Goal: Task Accomplishment & Management: Use online tool/utility

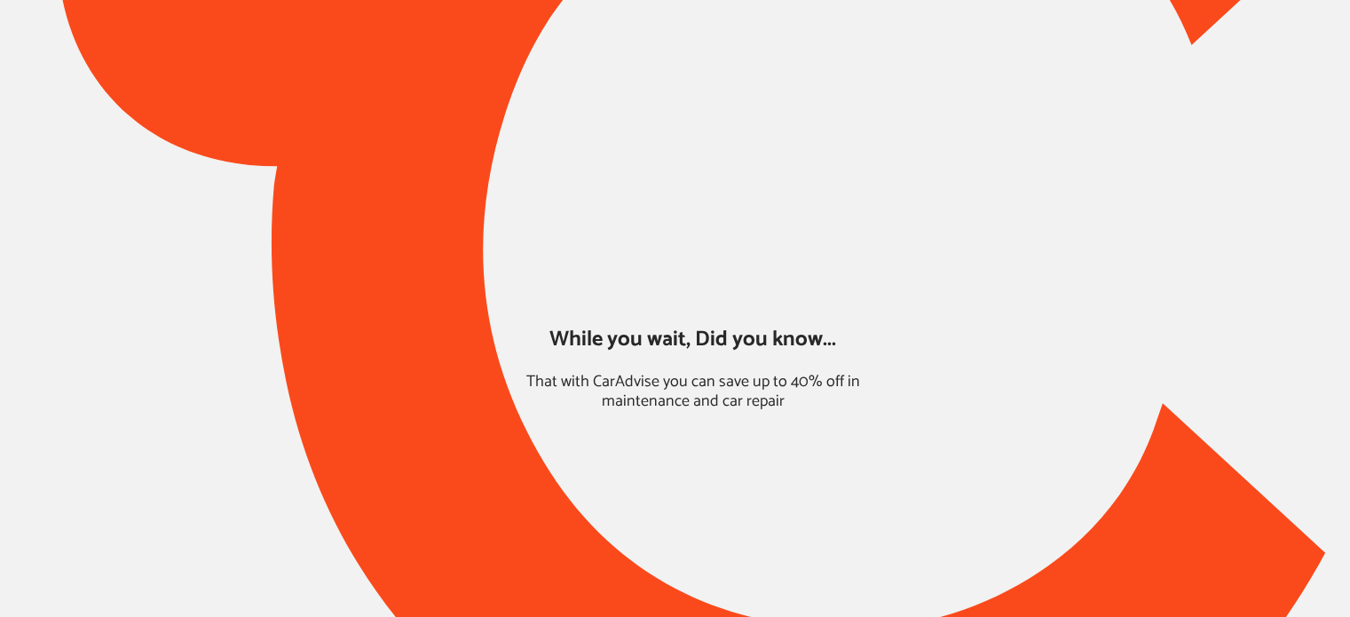
type input "*****"
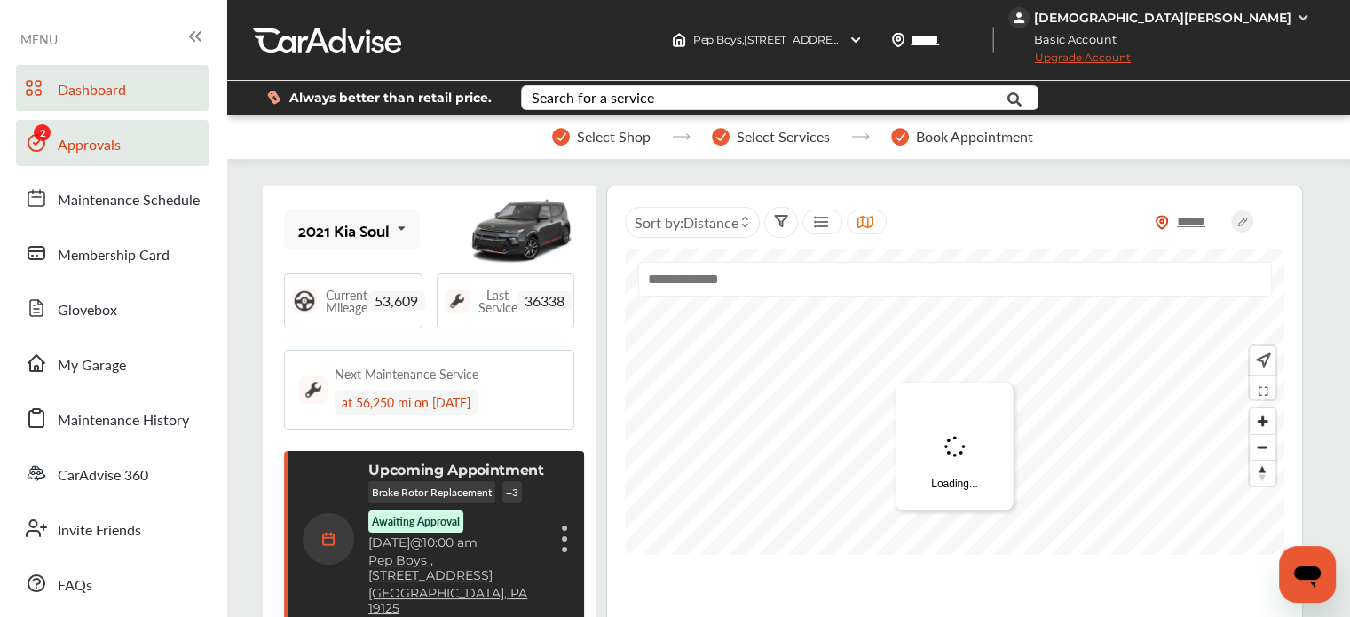
click at [46, 138] on span at bounding box center [36, 143] width 28 height 28
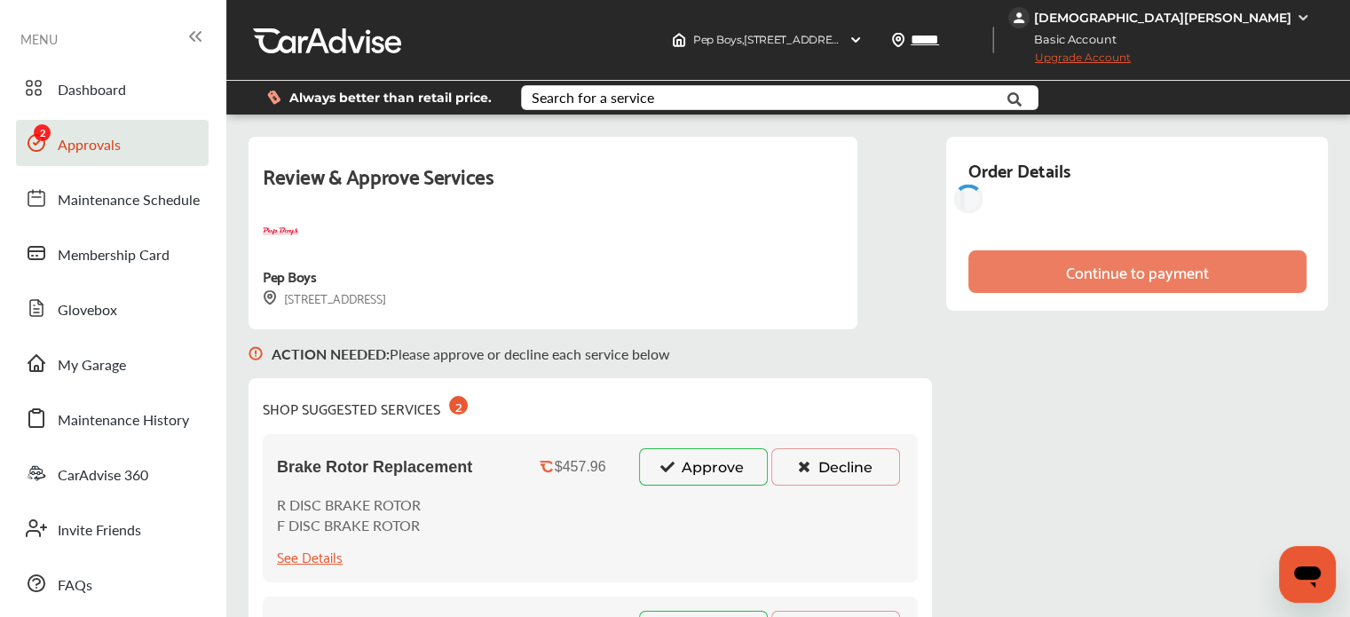
click at [689, 457] on button "Approve" at bounding box center [703, 466] width 129 height 37
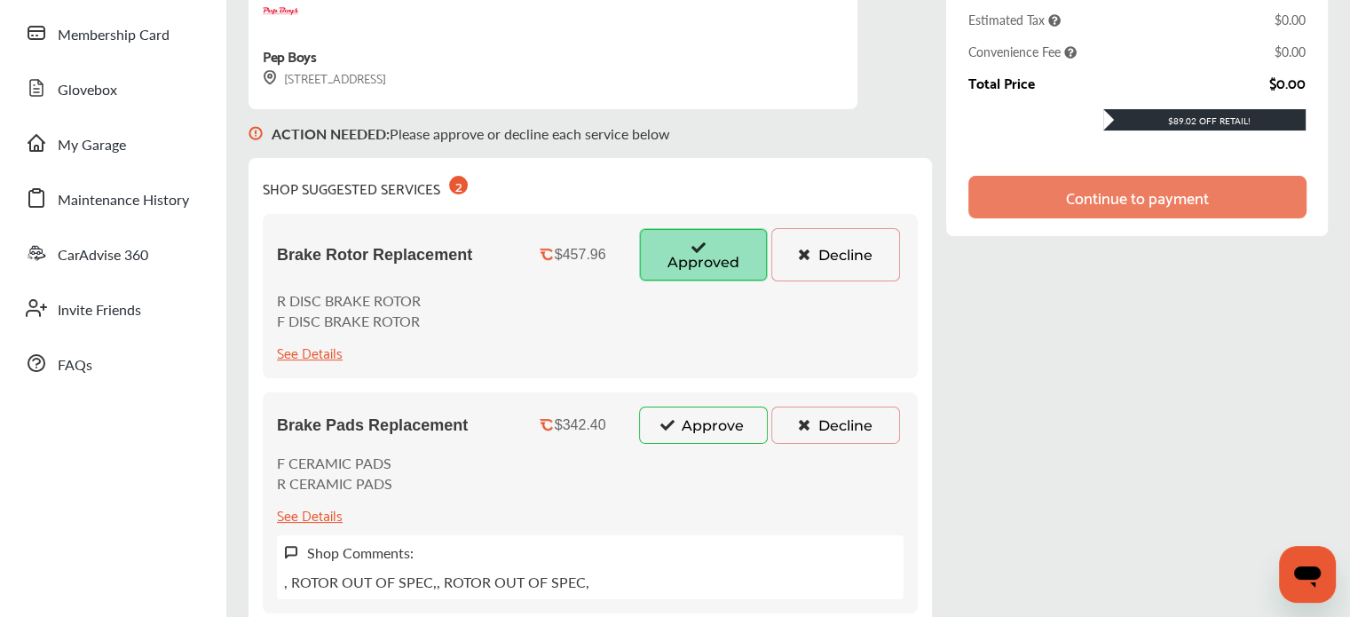
scroll to position [224, 0]
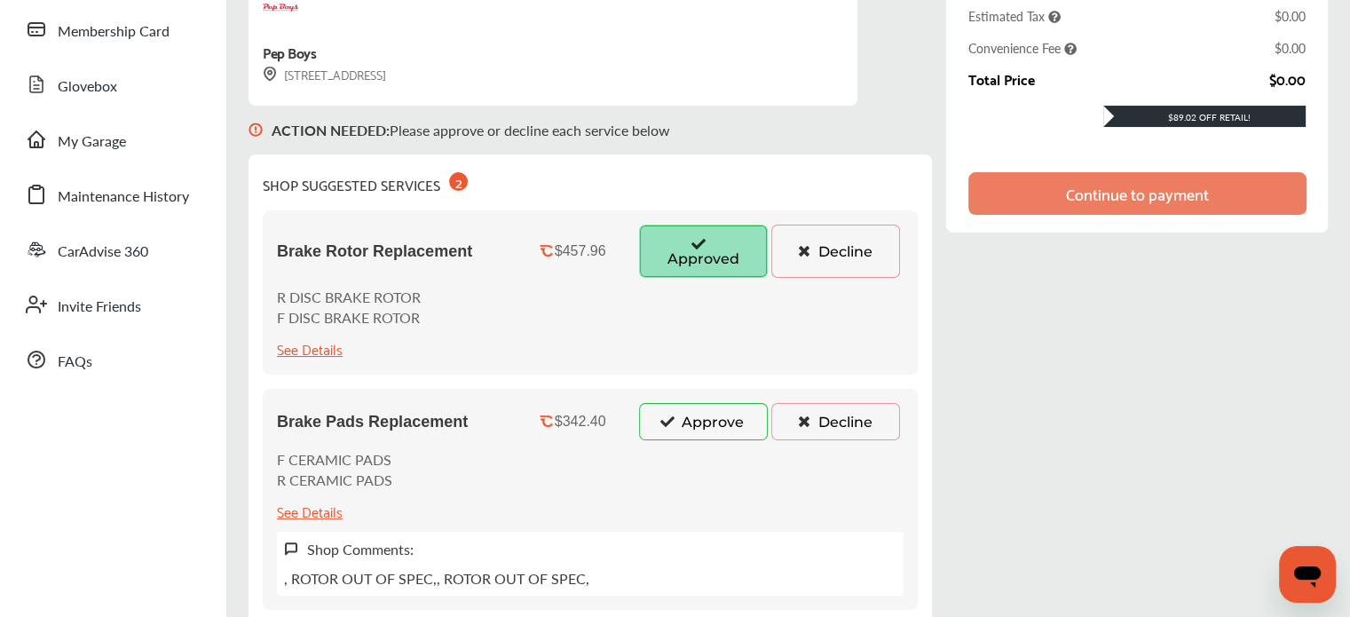
click at [681, 418] on button "Approve" at bounding box center [703, 421] width 129 height 37
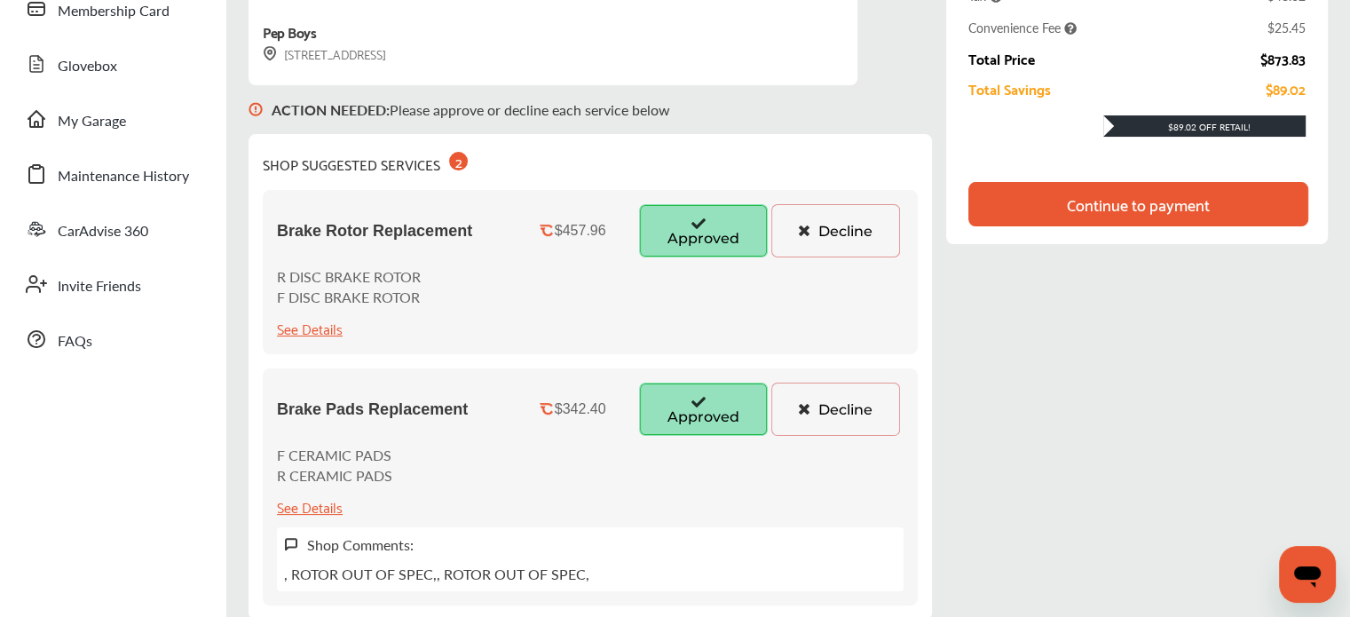
scroll to position [245, 0]
click at [1023, 515] on div "Review & Approve Services Pep Boys [STREET_ADDRESS] ACTION NEEDED : Please appr…" at bounding box center [787, 512] width 1079 height 1241
click at [849, 229] on button "Decline" at bounding box center [835, 229] width 129 height 53
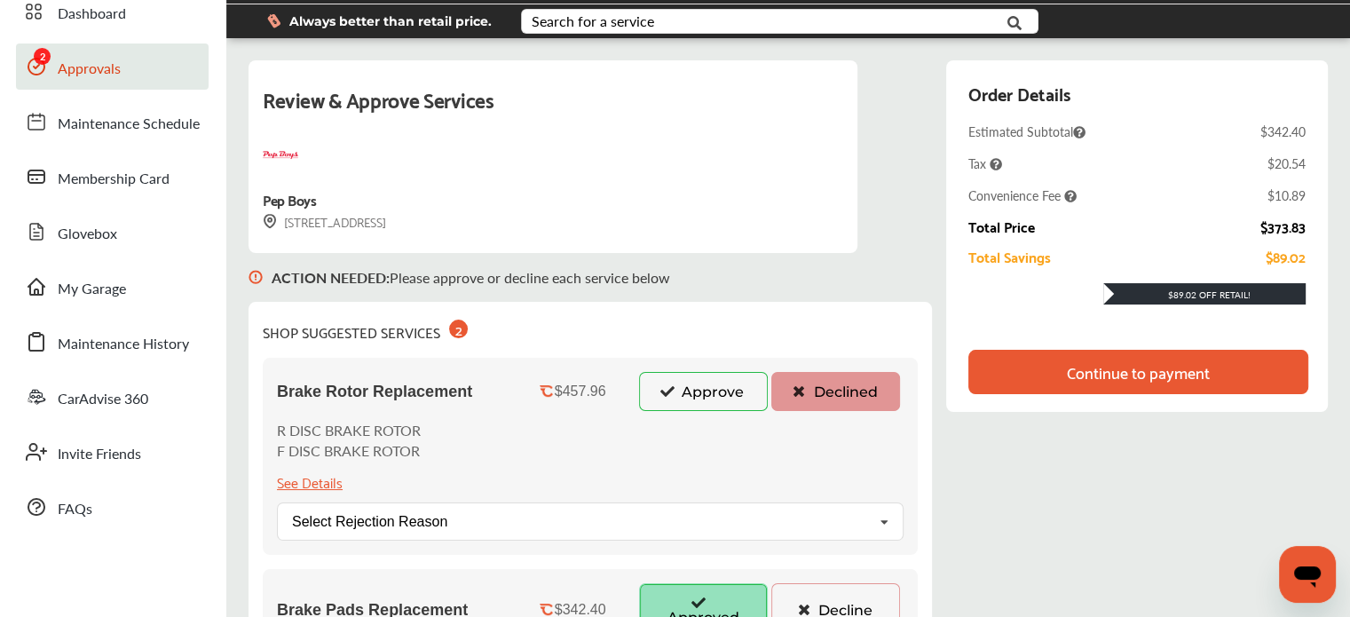
scroll to position [74, 0]
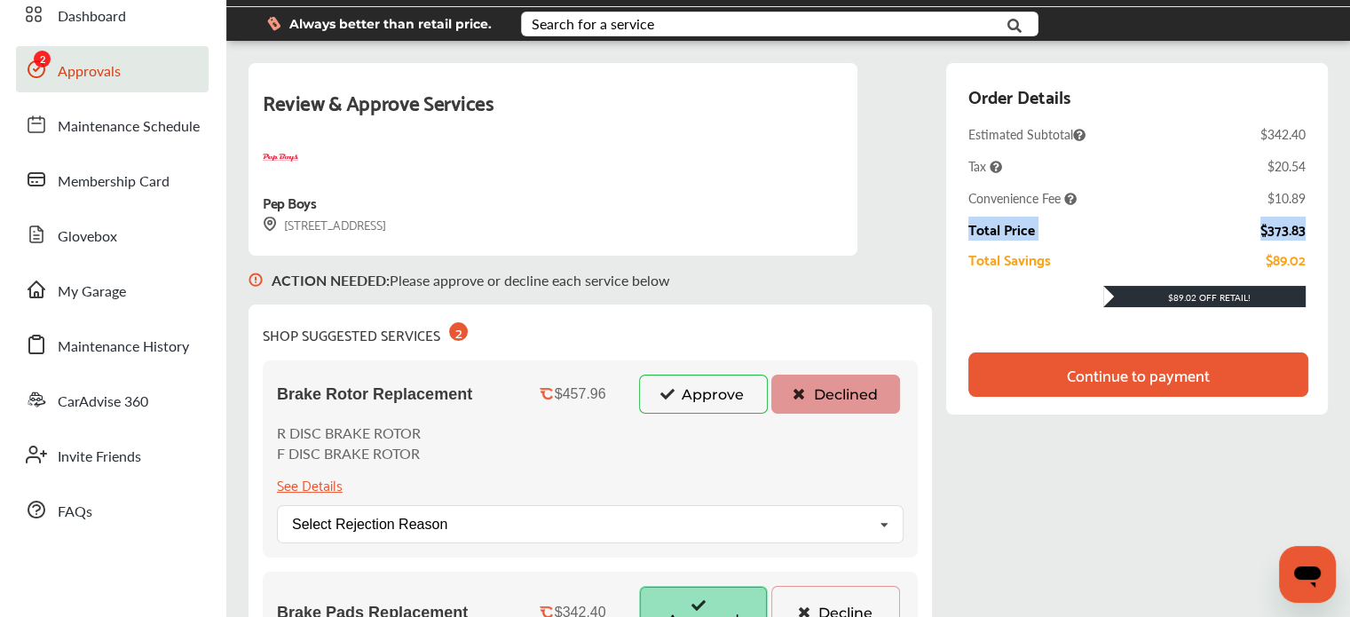
drag, startPoint x: 957, startPoint y: 223, endPoint x: 1308, endPoint y: 217, distance: 351.5
click at [1308, 217] on div "Order Details Estimated Subtotal $342.40 Tax $20.54 Convenience Fee $10.89 Tota…" at bounding box center [1137, 238] width 382 height 351
click at [1281, 67] on div "Order Details Estimated Subtotal $342.40 Tax $20.54 Convenience Fee $10.89 Tota…" at bounding box center [1137, 238] width 382 height 351
